Goal: Use online tool/utility: Utilize a website feature to perform a specific function

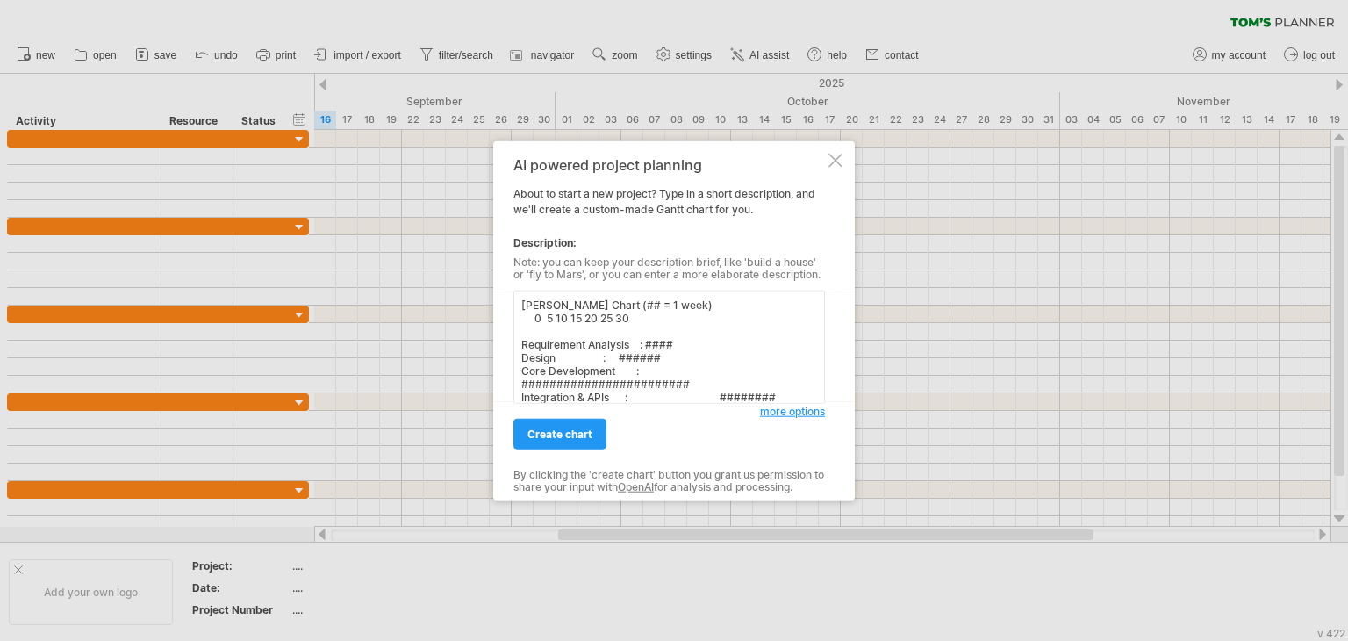
scroll to position [55, 0]
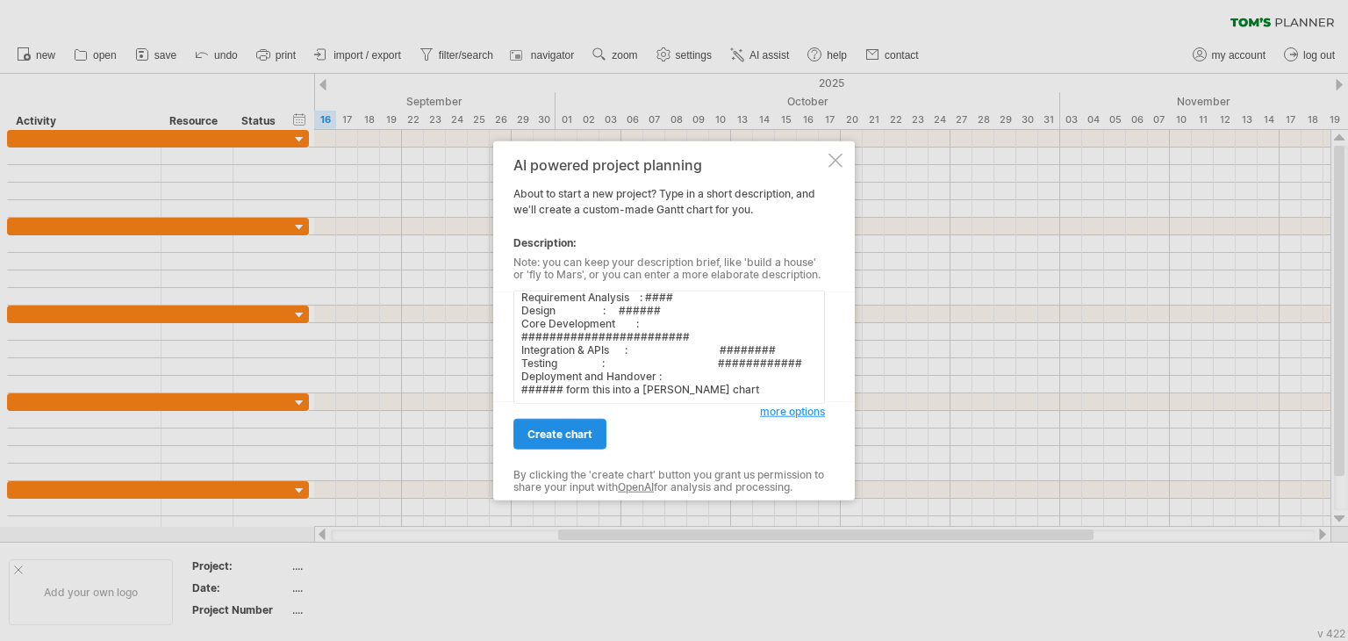
type textarea "[PERSON_NAME] Chart (## = 1 week) 0 5 10 15 20 25 30 Requirement Analysis : ###…"
click at [568, 435] on span "create chart" at bounding box center [559, 433] width 65 height 13
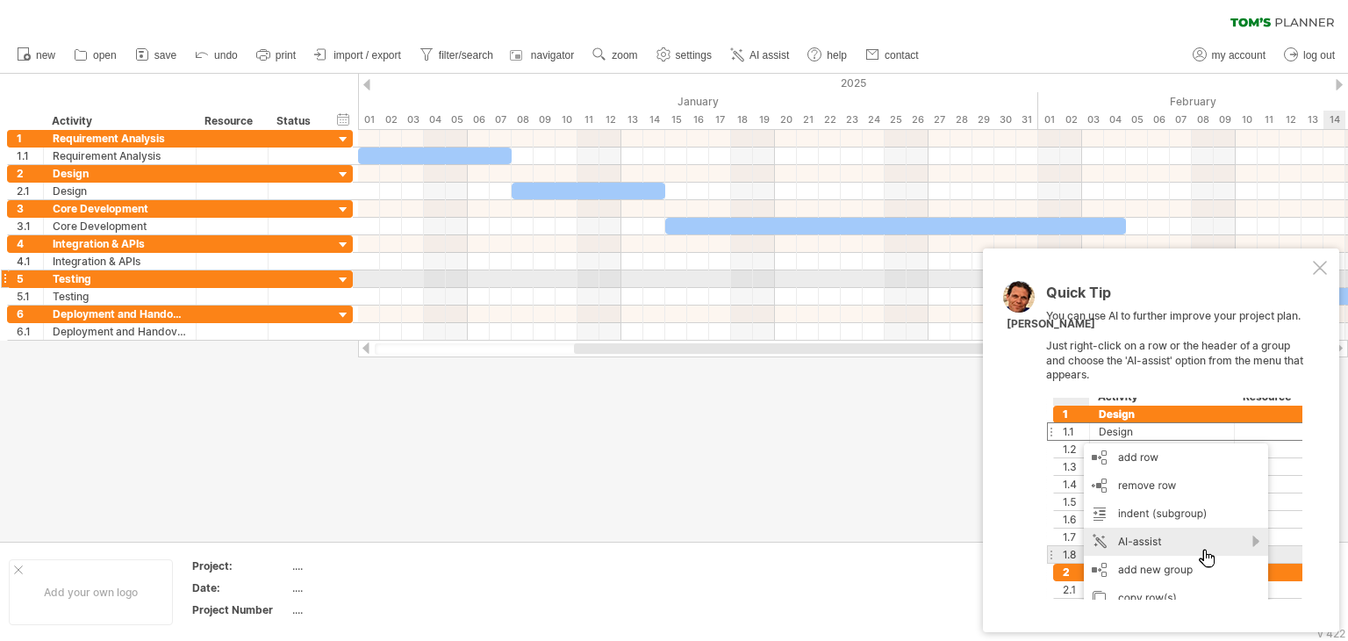
click at [1313, 271] on div at bounding box center [1320, 268] width 14 height 14
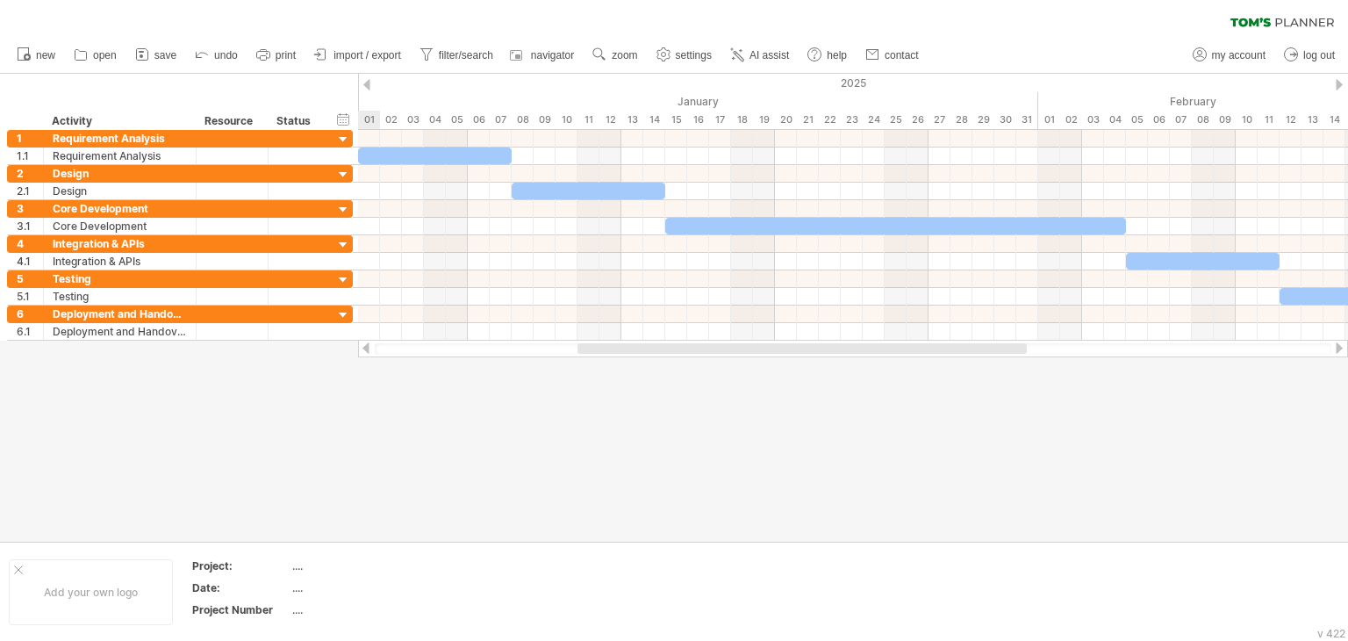
drag, startPoint x: 946, startPoint y: 348, endPoint x: 950, endPoint y: 364, distance: 16.2
click at [950, 364] on div "Trying to reach [DOMAIN_NAME] Connected again... 0% clear filter new 1" at bounding box center [674, 320] width 1348 height 641
click at [162, 54] on span "save" at bounding box center [165, 55] width 22 height 12
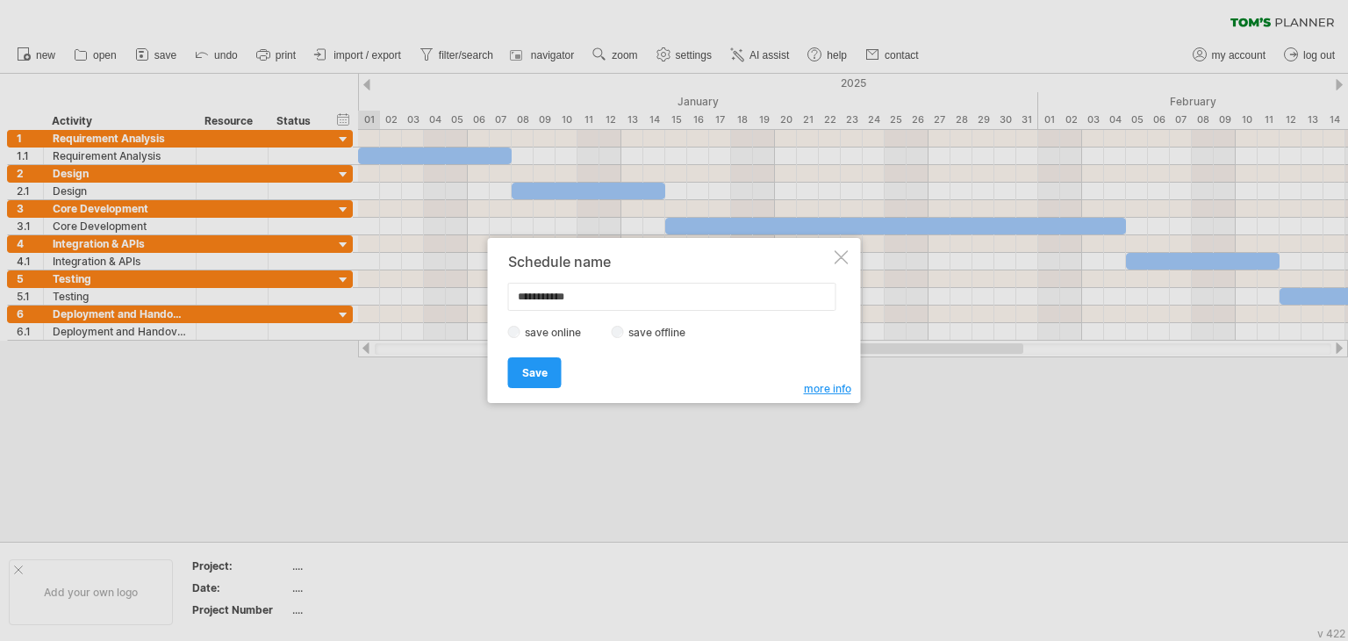
click at [644, 330] on label "save offline" at bounding box center [662, 332] width 76 height 13
click at [540, 369] on span "Save" at bounding box center [534, 372] width 25 height 13
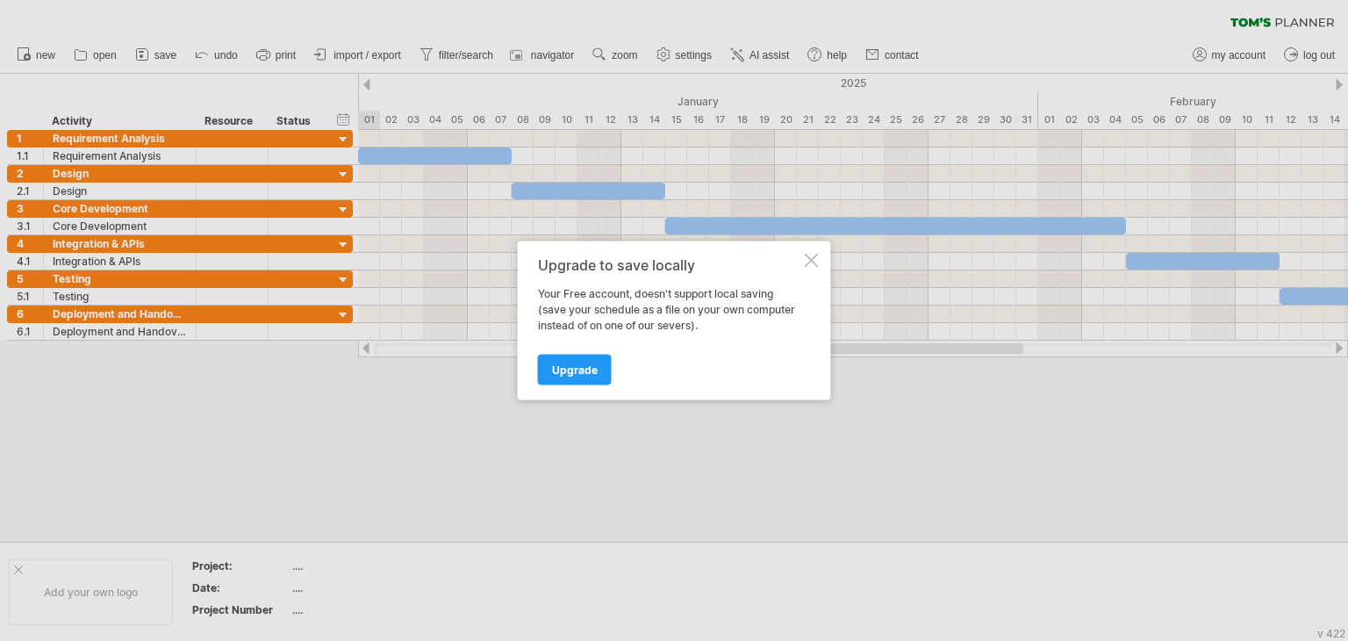
click at [810, 254] on div at bounding box center [812, 261] width 14 height 14
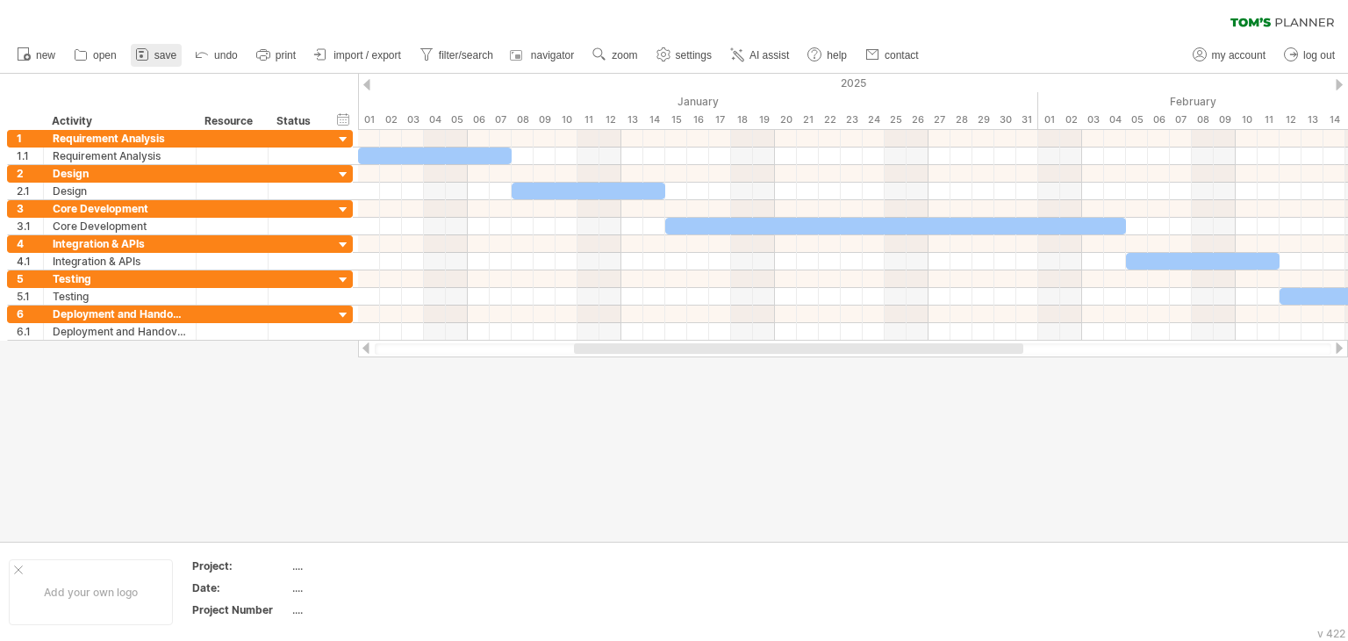
click at [152, 58] on link "save" at bounding box center [156, 55] width 51 height 23
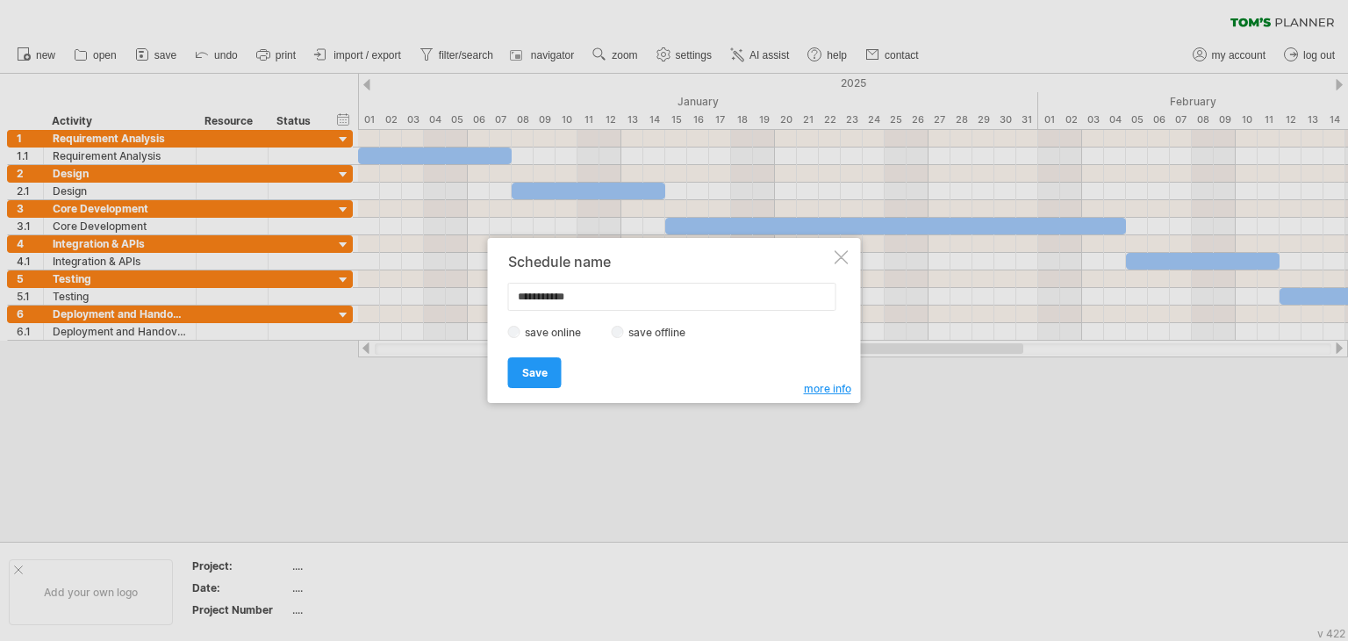
click at [836, 259] on div at bounding box center [842, 257] width 14 height 14
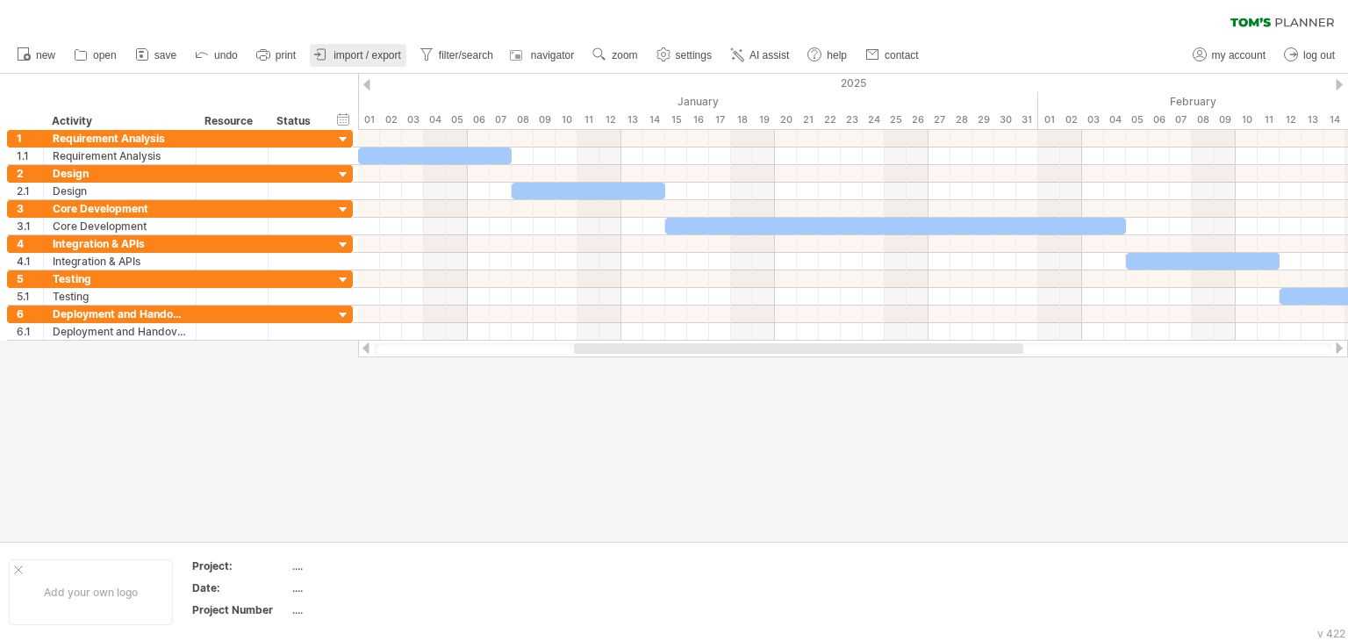
click at [356, 55] on span "import / export" at bounding box center [367, 55] width 68 height 12
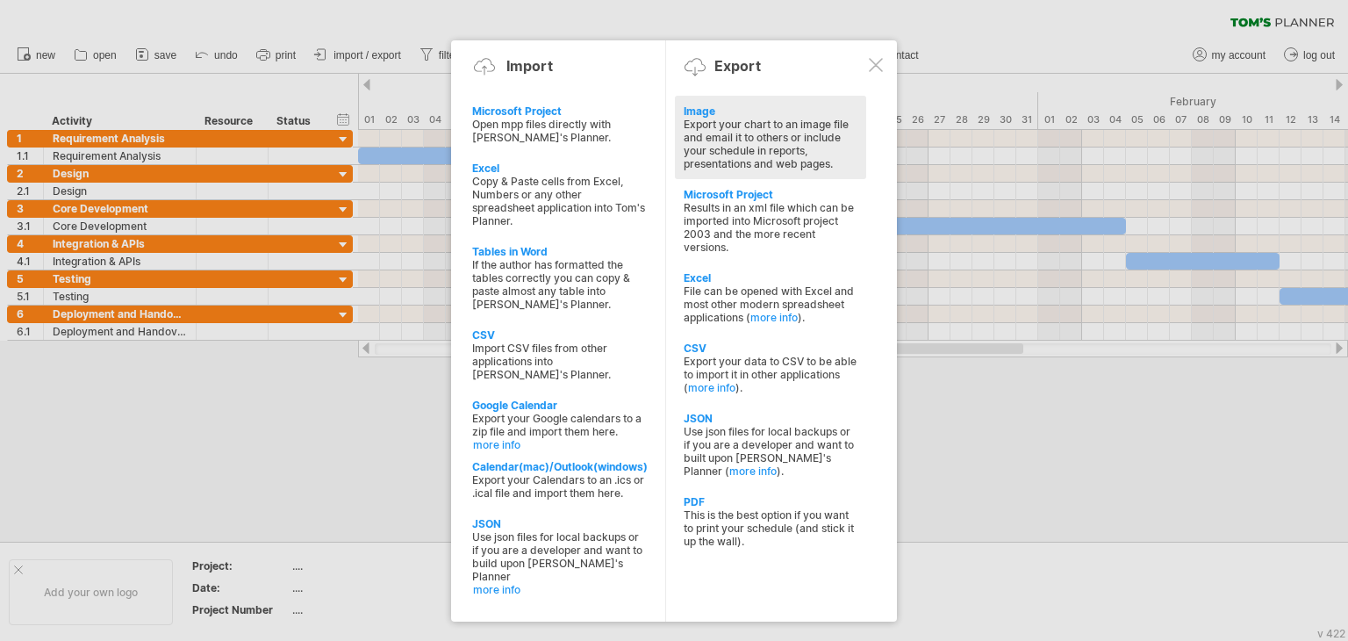
click at [722, 143] on div "Export your chart to an image file and email it to others or include your sched…" at bounding box center [771, 144] width 174 height 53
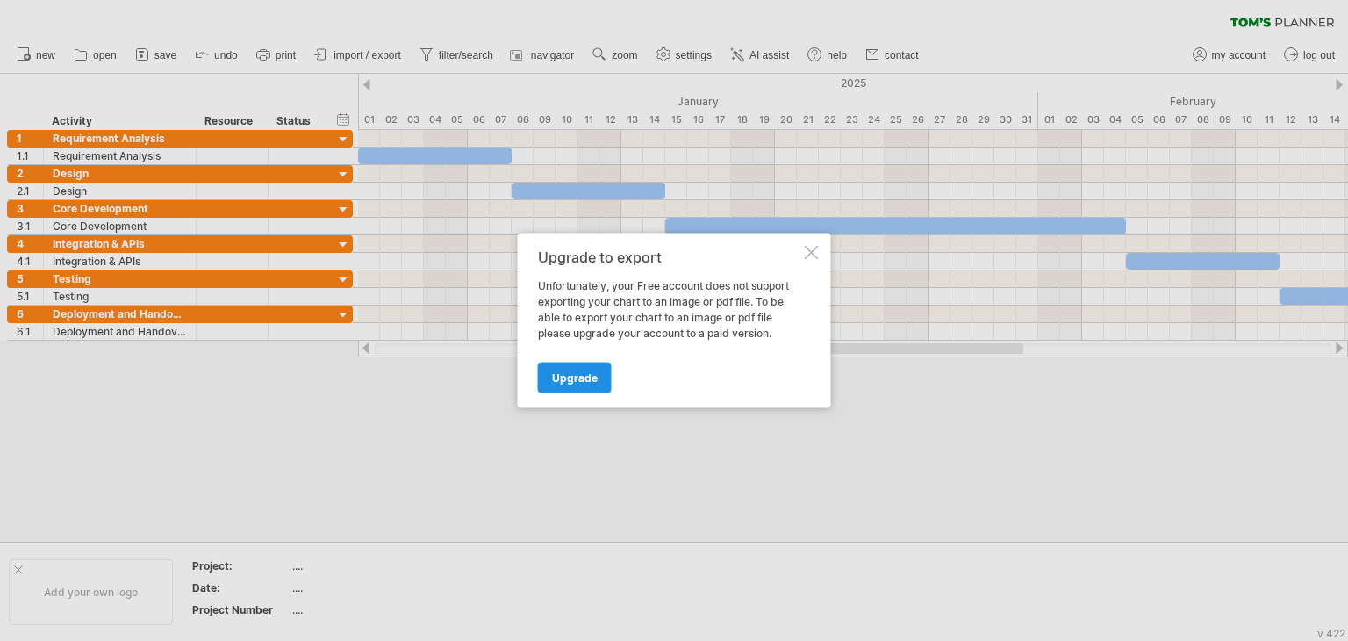
click at [577, 376] on span "Upgrade" at bounding box center [575, 377] width 46 height 13
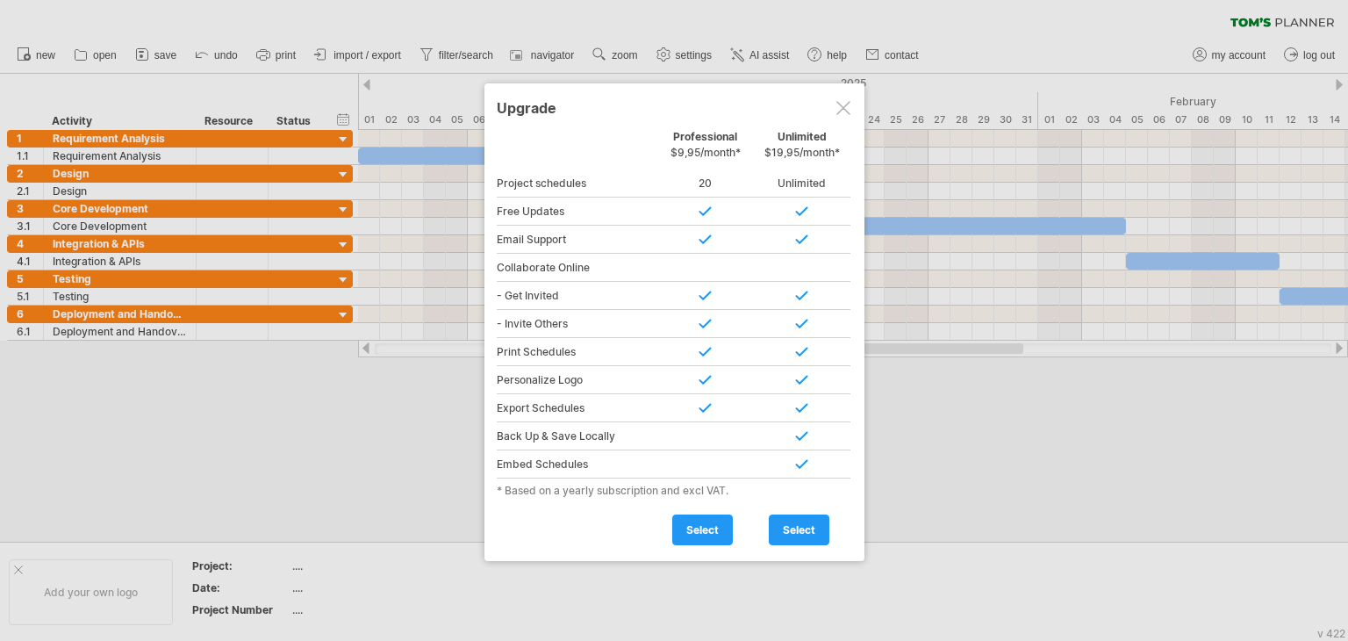
click at [846, 111] on div at bounding box center [843, 108] width 14 height 14
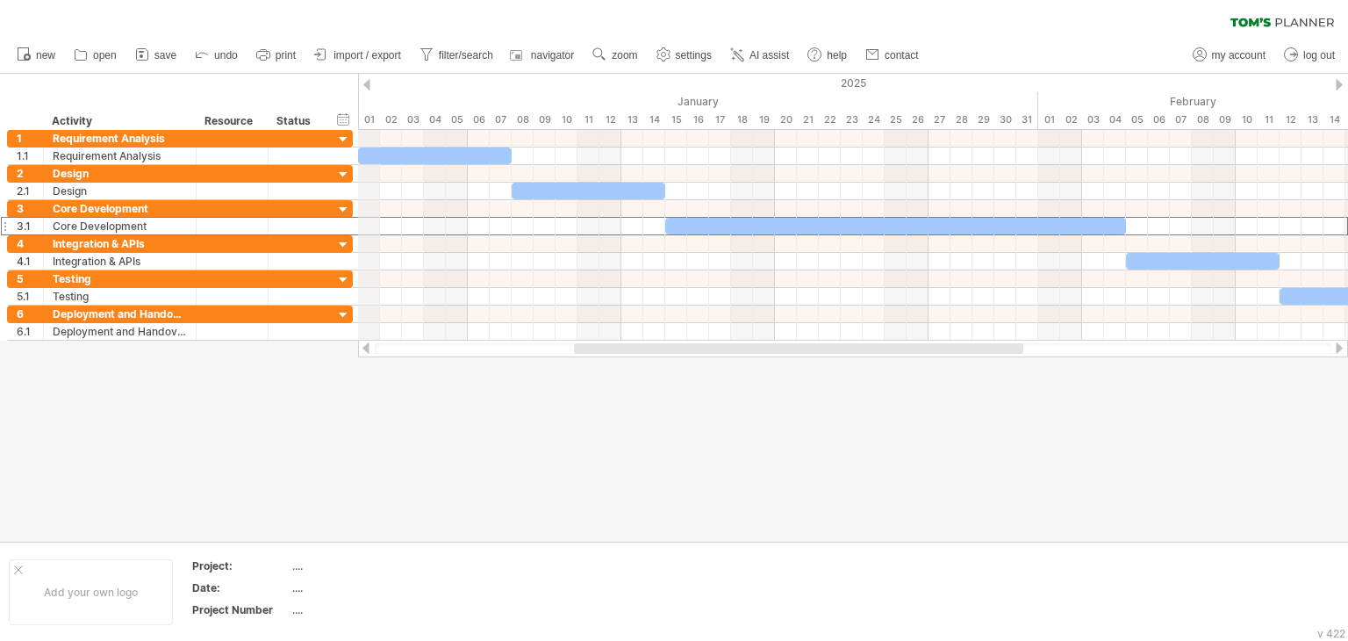
drag, startPoint x: 351, startPoint y: 222, endPoint x: 365, endPoint y: 89, distance: 134.1
click at [365, 89] on div "Trying to reach [DOMAIN_NAME] Connected again... 0% clear filter new 1" at bounding box center [674, 320] width 1348 height 641
click at [365, 89] on div at bounding box center [366, 84] width 7 height 11
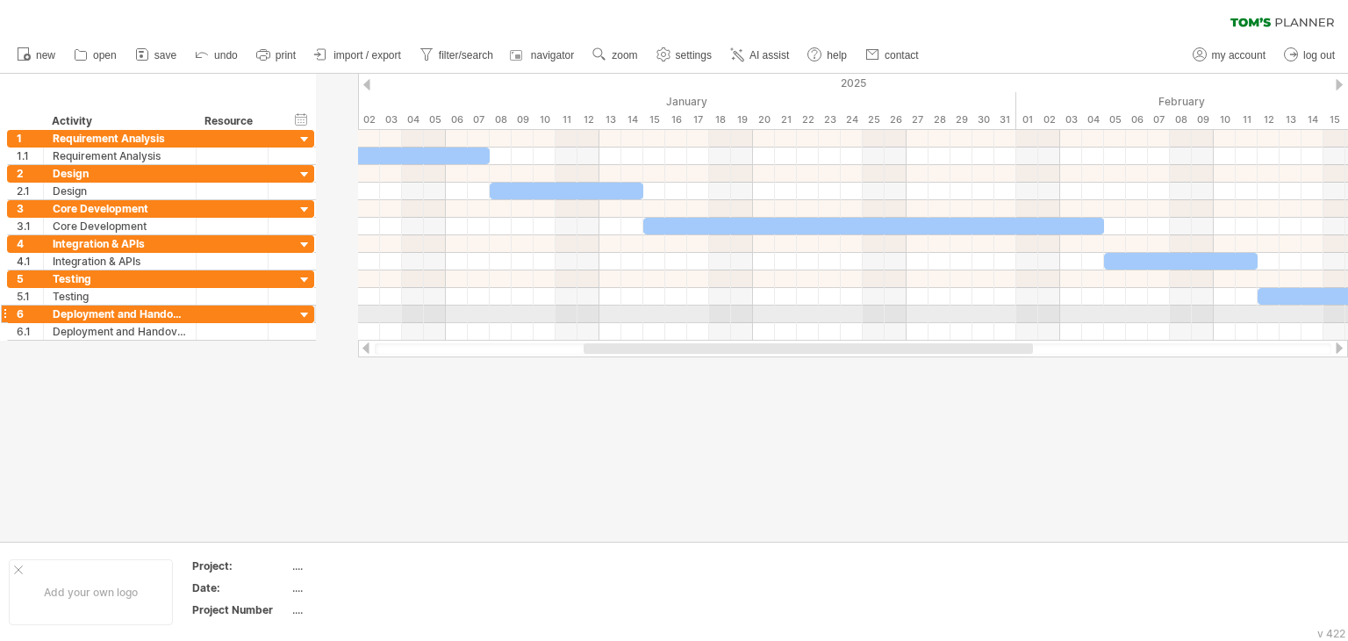
drag, startPoint x: 351, startPoint y: 311, endPoint x: 265, endPoint y: 305, distance: 86.2
click at [265, 305] on div "**********" at bounding box center [160, 314] width 307 height 18
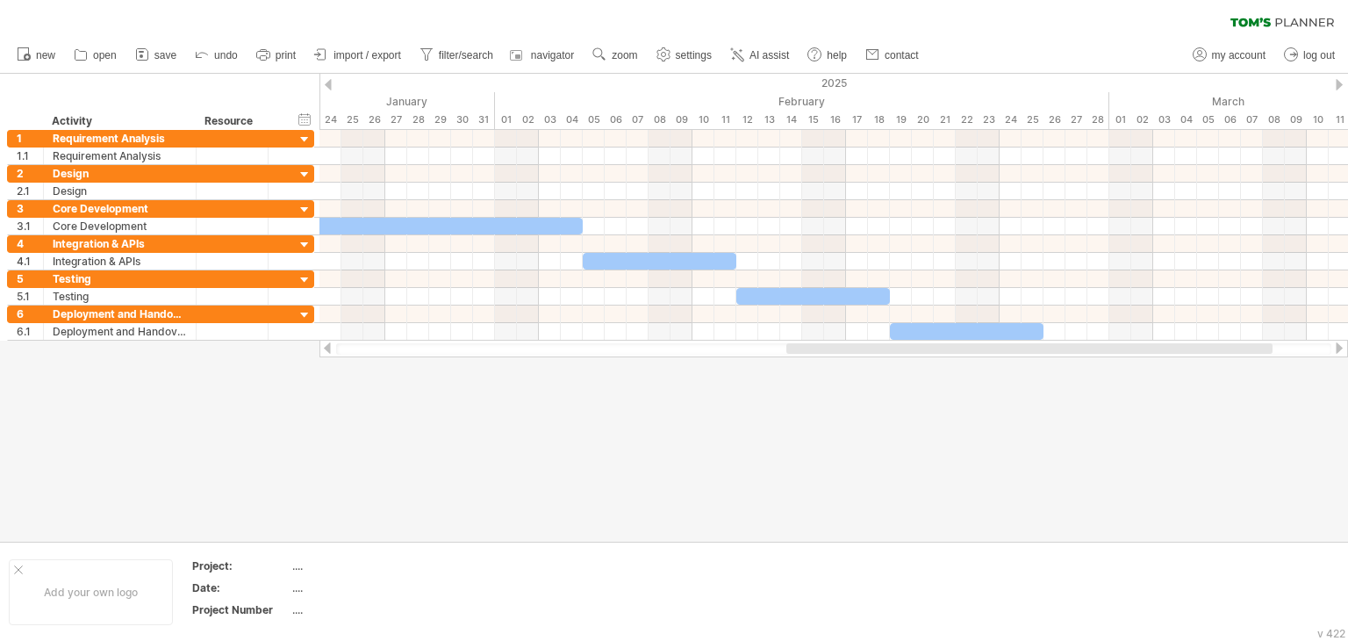
drag, startPoint x: 1007, startPoint y: 350, endPoint x: 1251, endPoint y: 369, distance: 243.9
click at [1251, 369] on div "Trying to reach [DOMAIN_NAME] Connected again... 0% clear filter new 1" at bounding box center [674, 320] width 1348 height 641
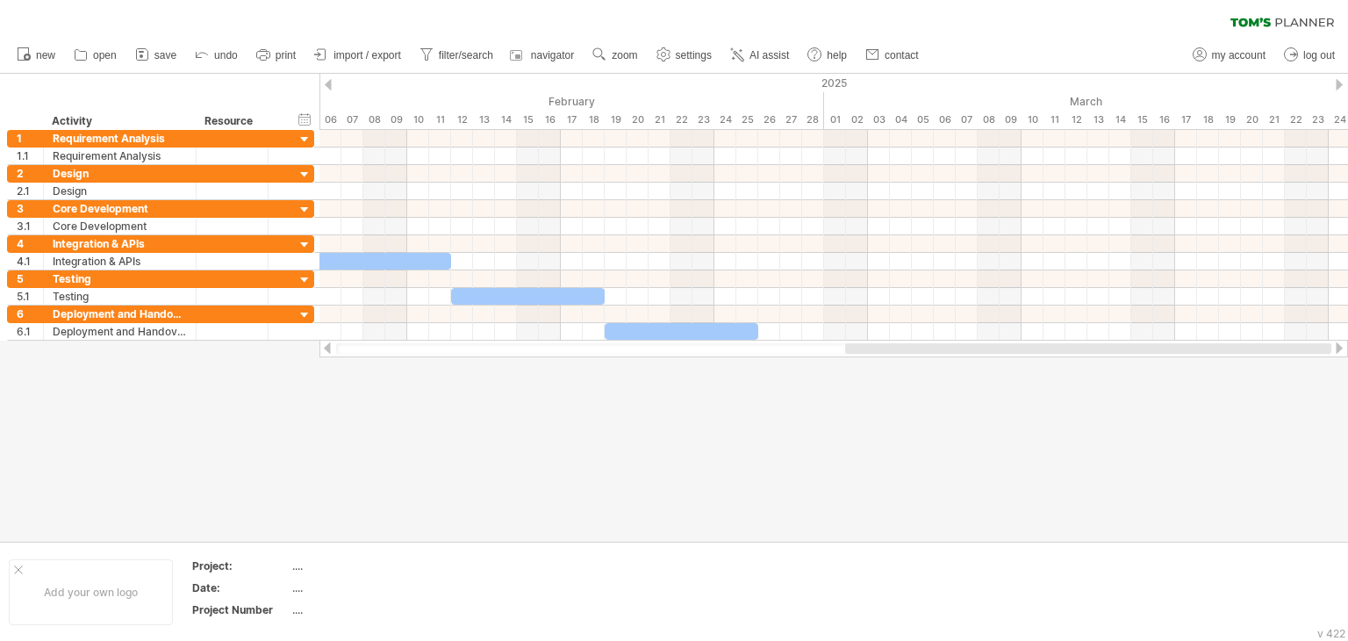
drag, startPoint x: 1105, startPoint y: 352, endPoint x: 1233, endPoint y: 348, distance: 128.2
click at [1233, 348] on div at bounding box center [1088, 348] width 486 height 11
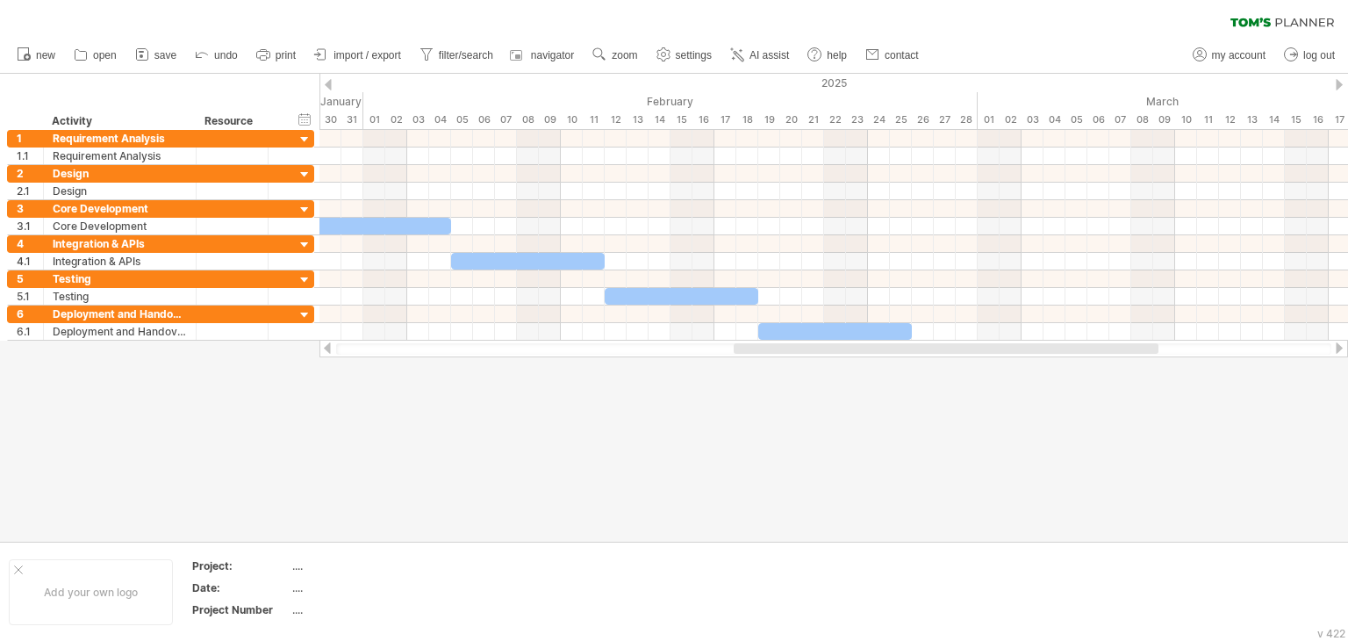
drag, startPoint x: 1174, startPoint y: 350, endPoint x: 1119, endPoint y: 352, distance: 55.3
click at [1119, 352] on div at bounding box center [946, 348] width 425 height 11
